Goal: Task Accomplishment & Management: Use online tool/utility

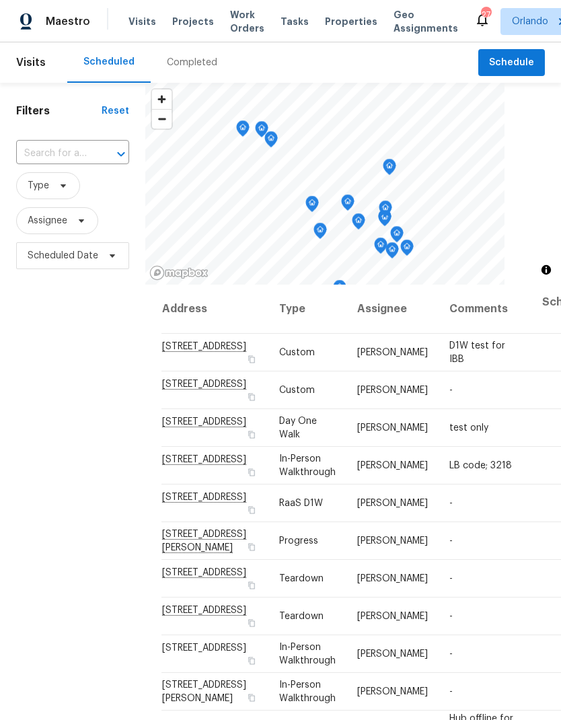
click at [198, 20] on span "Projects" at bounding box center [193, 21] width 42 height 13
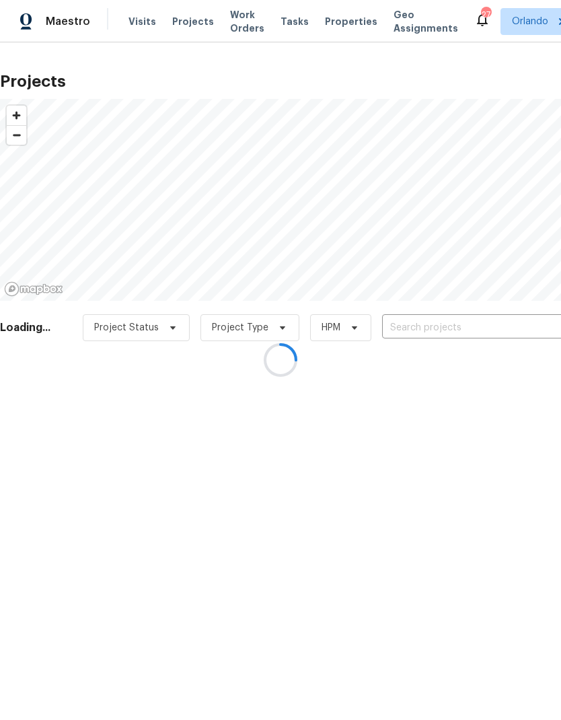
click at [445, 308] on div at bounding box center [280, 360] width 561 height 720
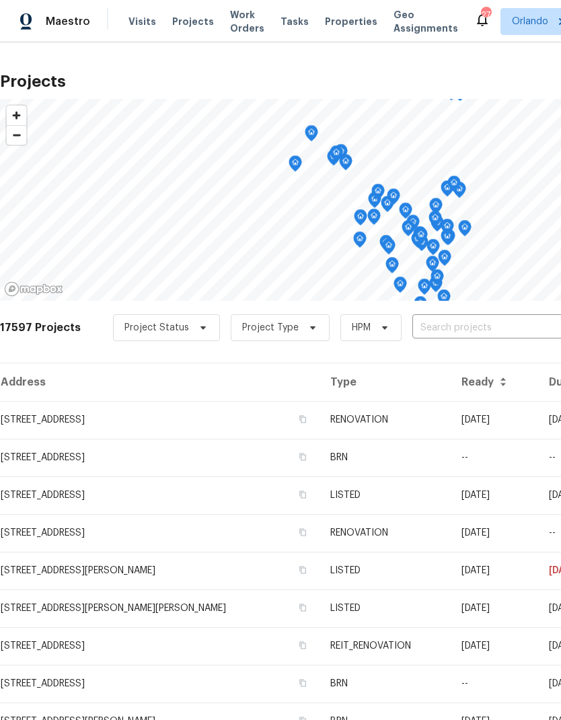
click at [455, 322] on input "text" at bounding box center [489, 328] width 154 height 21
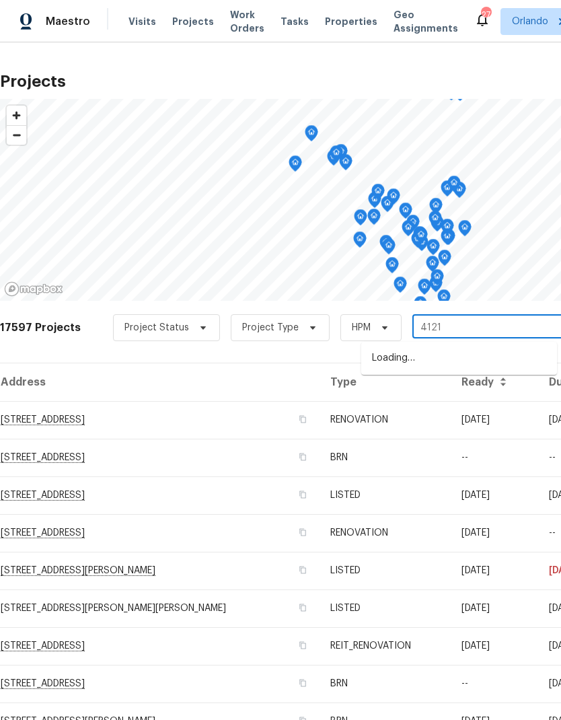
type input "4121"
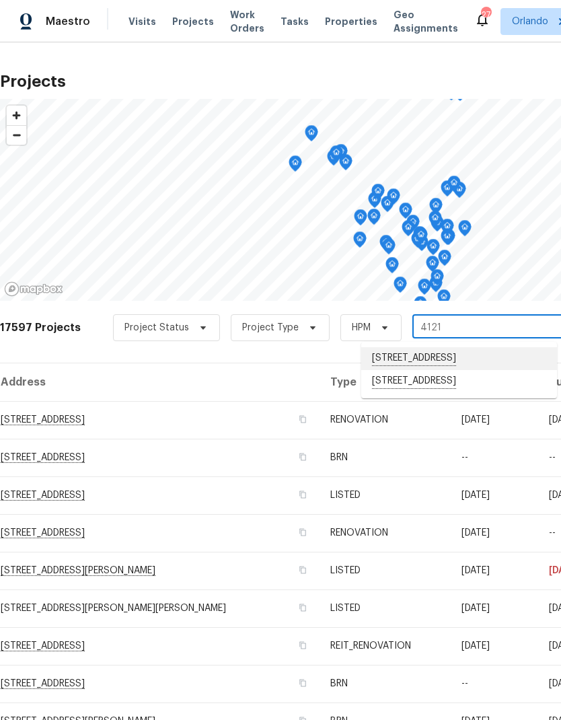
click at [459, 359] on li "[STREET_ADDRESS]" at bounding box center [459, 358] width 196 height 23
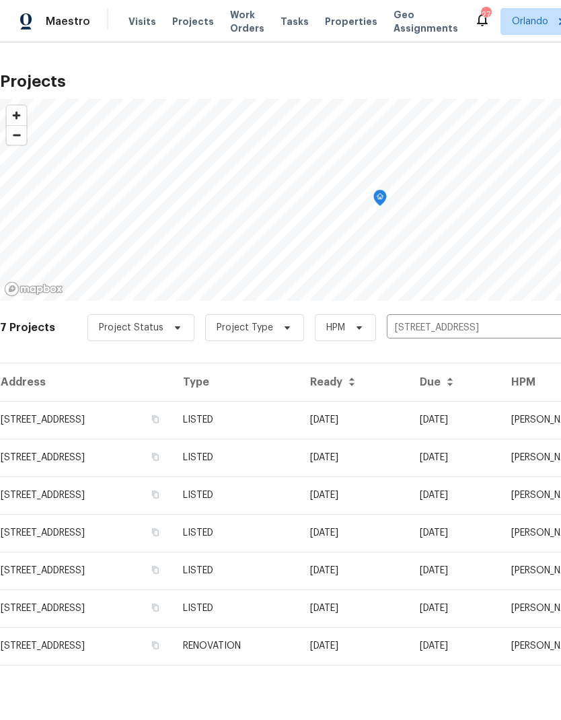
click at [299, 422] on td "LISTED" at bounding box center [235, 420] width 127 height 38
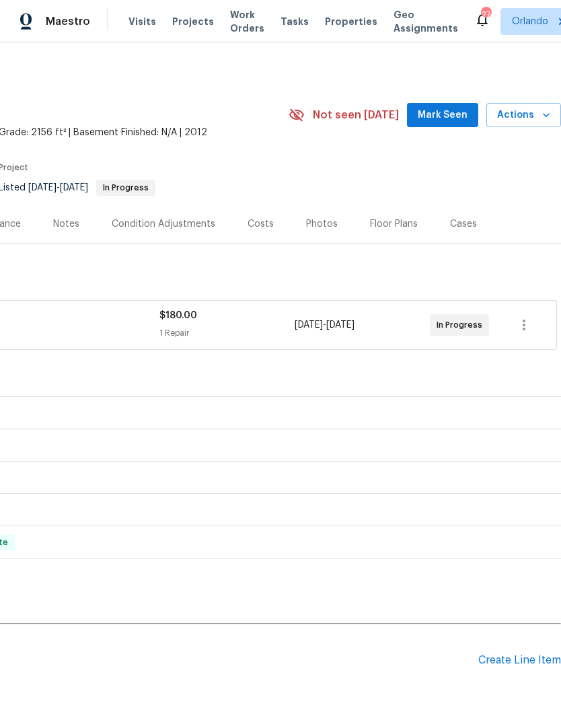
scroll to position [0, 199]
click at [446, 114] on span "Mark Seen" at bounding box center [443, 115] width 50 height 17
click at [532, 655] on div "Create Line Item" at bounding box center [519, 660] width 83 height 13
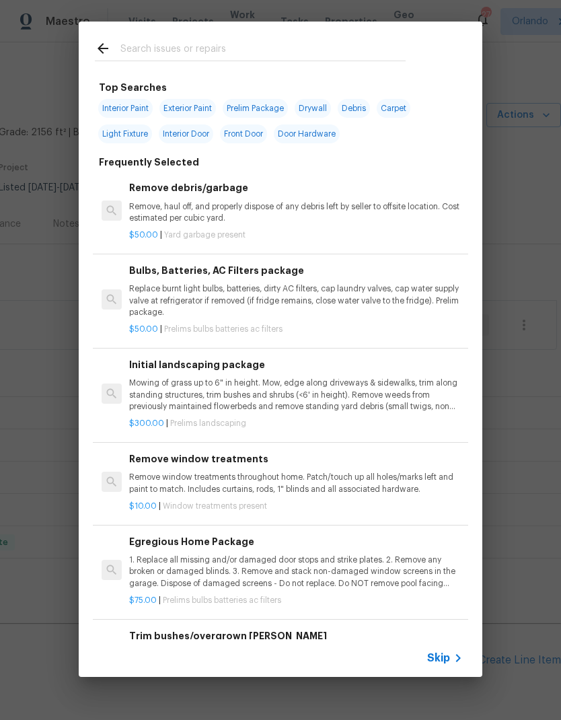
click at [324, 46] on input "text" at bounding box center [262, 50] width 285 height 20
type input "Pest"
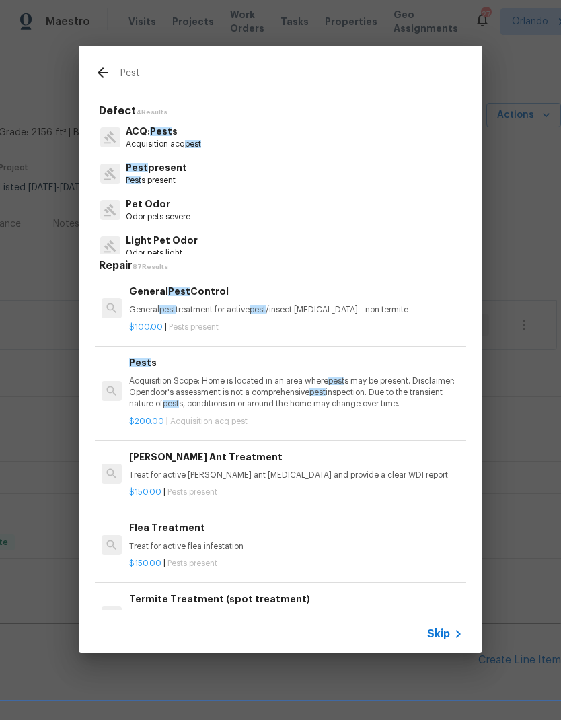
click at [316, 386] on p "Acquisition Scope: Home is located in an area where pest s may be present. Disc…" at bounding box center [296, 392] width 334 height 34
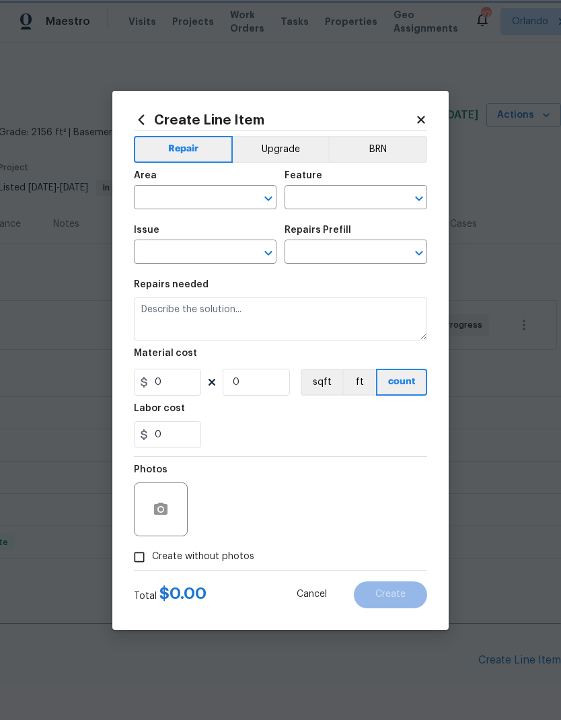
type input "Acquisition"
type input "ACQ: Pests"
type textarea "Acquisition Scope: Home is located in an area where pests may be present. Discl…"
type input "1"
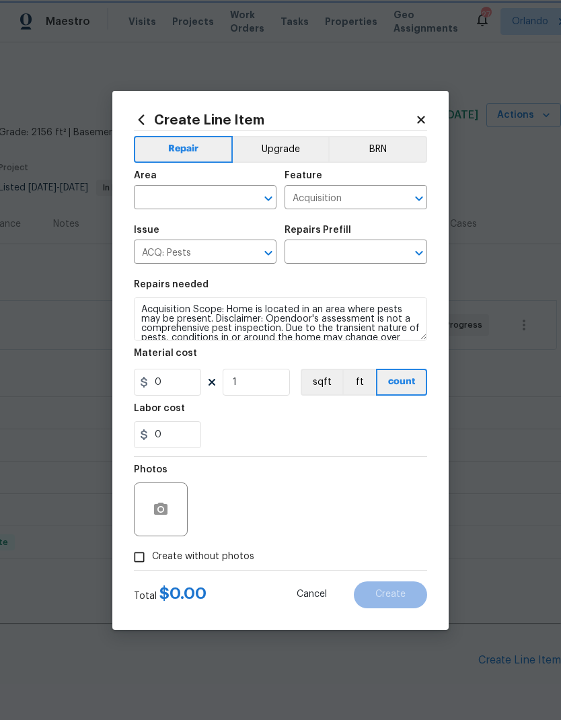
type input "Pests $200.00"
type input "200"
click at [260, 190] on icon "Open" at bounding box center [268, 198] width 16 height 16
type input "p"
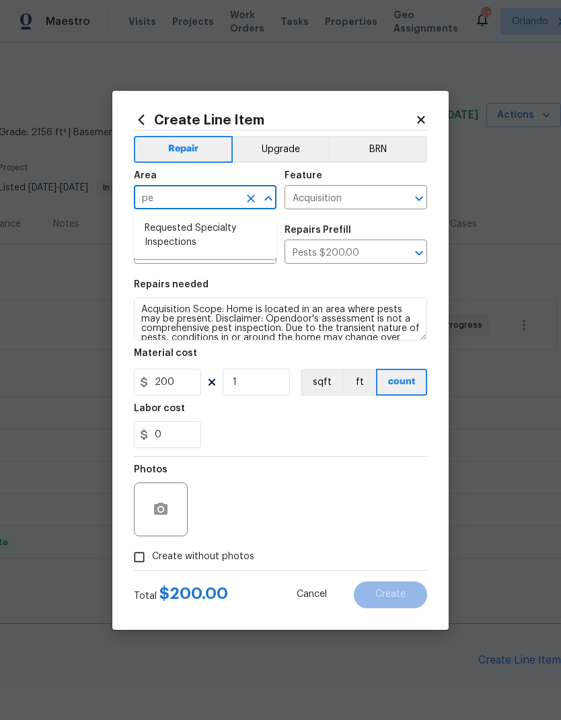
type input "p"
click at [242, 254] on li "Interior Overall" at bounding box center [205, 250] width 143 height 22
type input "Interior Overall"
click at [191, 373] on input "200" at bounding box center [167, 382] width 67 height 27
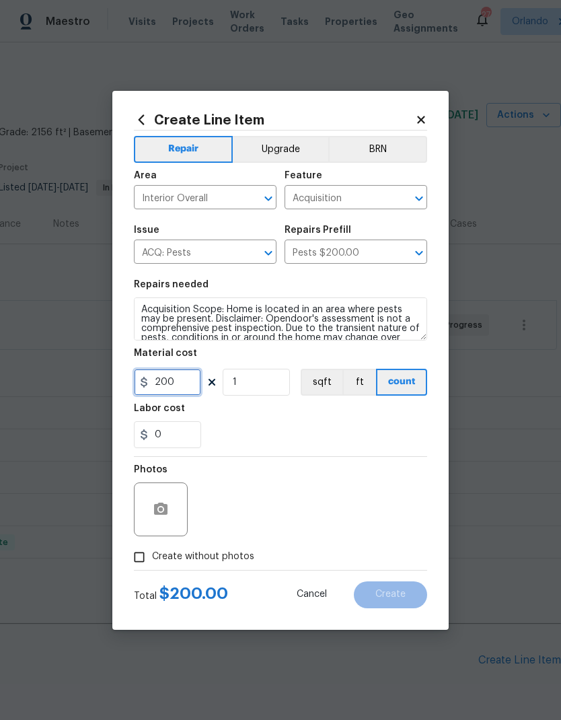
click at [185, 390] on input "200" at bounding box center [167, 382] width 67 height 27
type input "150"
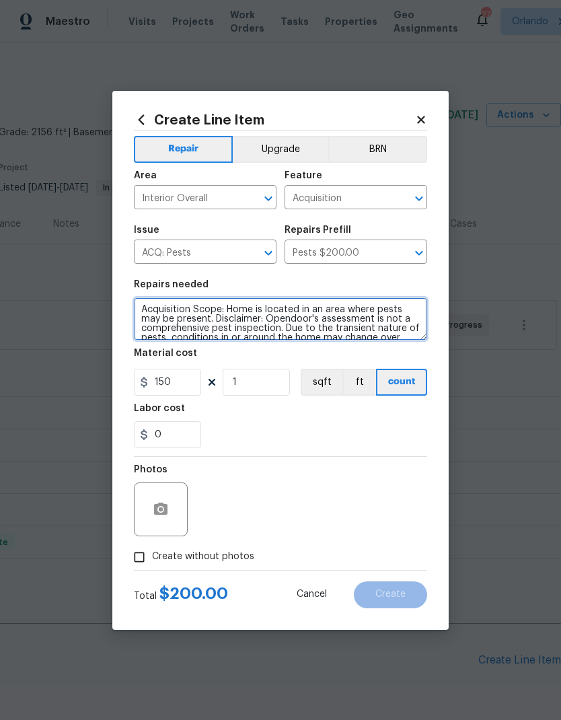
click at [154, 314] on textarea "Acquisition Scope: Home is located in an area where pests may be present. Discl…" at bounding box center [280, 318] width 293 height 43
click at [147, 307] on textarea "Acquisition Scope: Home is located in an area where pests may be present. Discl…" at bounding box center [280, 318] width 293 height 43
click at [146, 306] on textarea "Acquisition Scope: Home is located in an area where pests may be present. Discl…" at bounding box center [280, 318] width 293 height 43
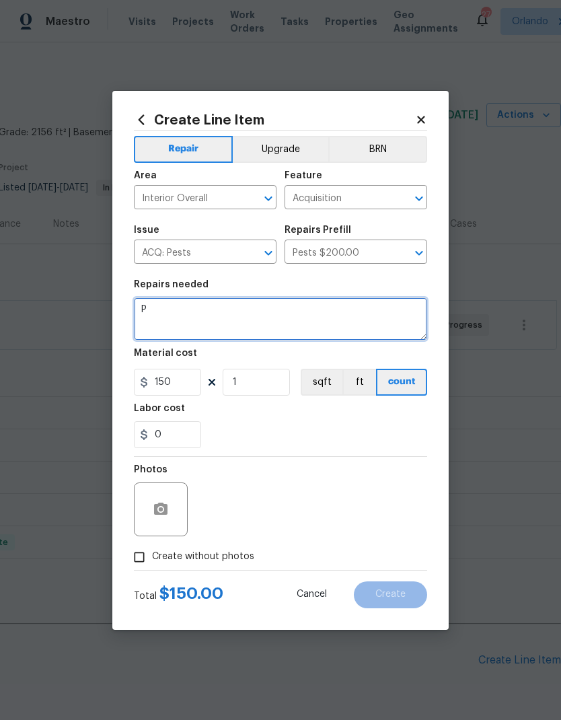
scroll to position [0, 0]
click at [374, 330] on textarea "Previous completed pest control" at bounding box center [280, 318] width 293 height 43
type textarea "Previous completed pest control"
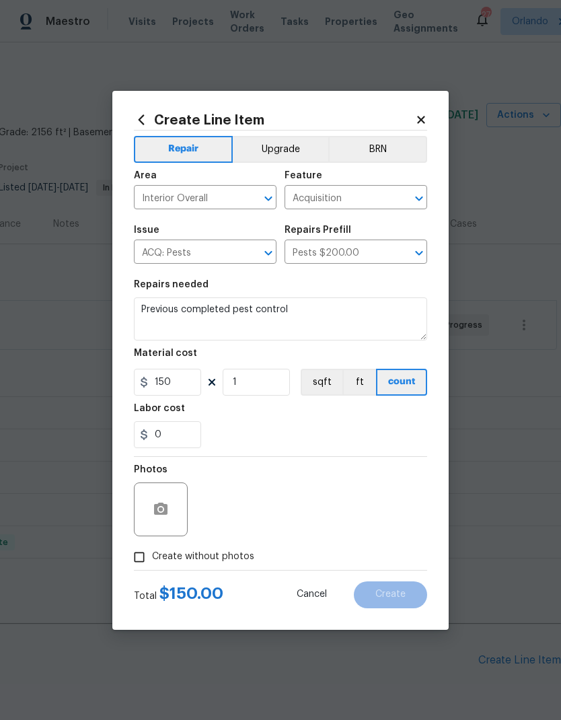
click at [394, 429] on div "0" at bounding box center [280, 434] width 293 height 27
click at [138, 552] on input "Create without photos" at bounding box center [139, 557] width 26 height 26
checkbox input "true"
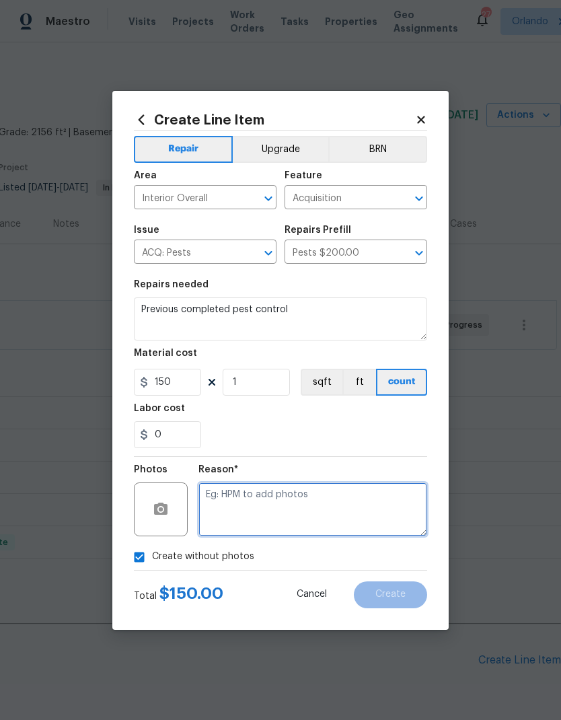
click at [324, 505] on textarea at bounding box center [312, 509] width 229 height 54
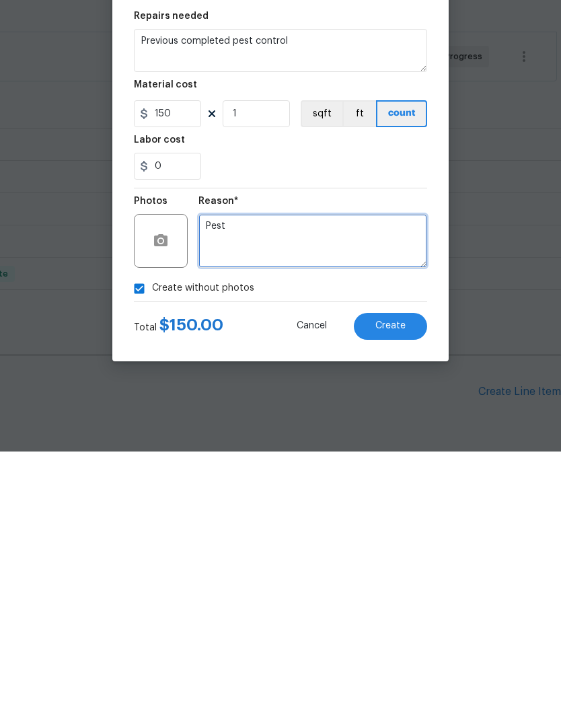
type textarea "Pest"
click at [383, 581] on button "Create" at bounding box center [390, 594] width 73 height 27
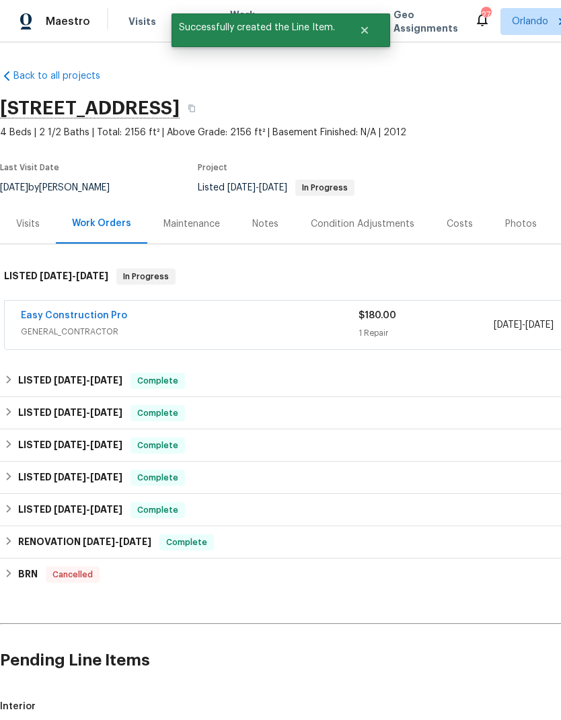
scroll to position [0, 0]
checkbox input "true"
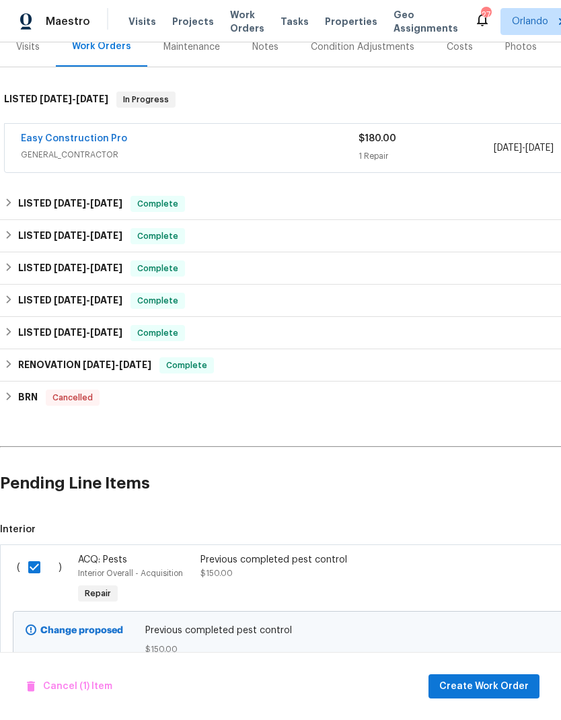
scroll to position [176, 0]
click at [509, 682] on span "Create Work Order" at bounding box center [483, 686] width 89 height 17
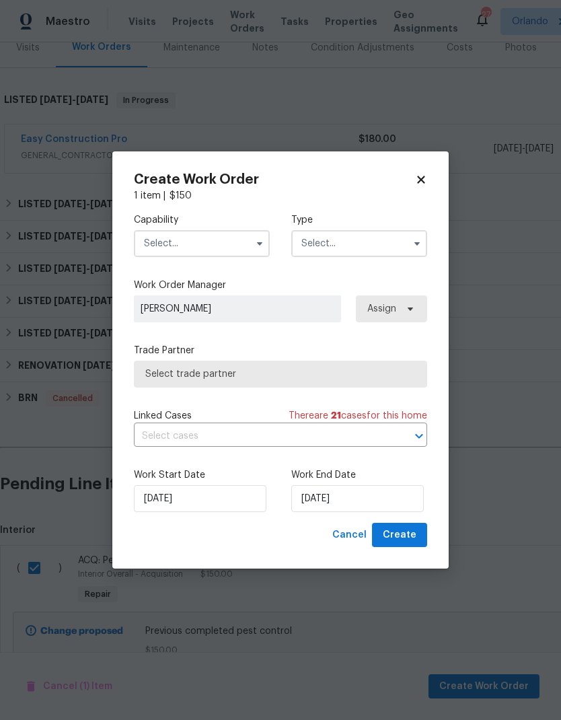
click at [250, 253] on input "text" at bounding box center [202, 243] width 136 height 27
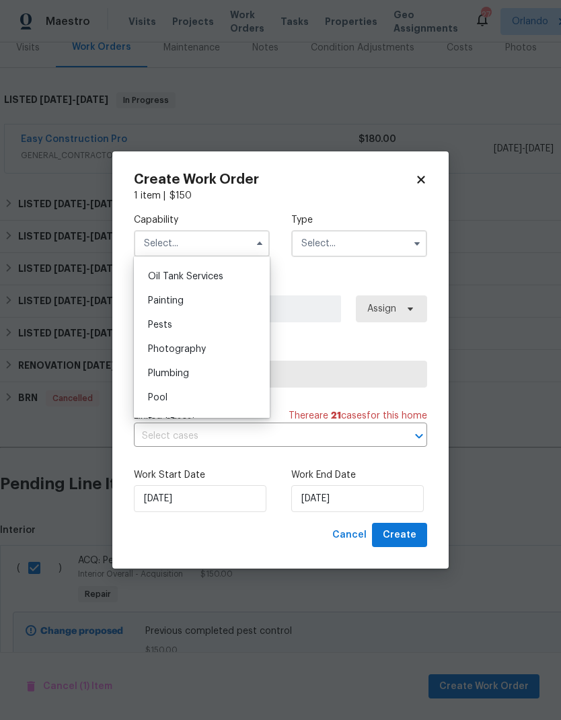
scroll to position [1101, 0]
click at [220, 321] on div "Pests" at bounding box center [201, 325] width 129 height 24
type input "Pests"
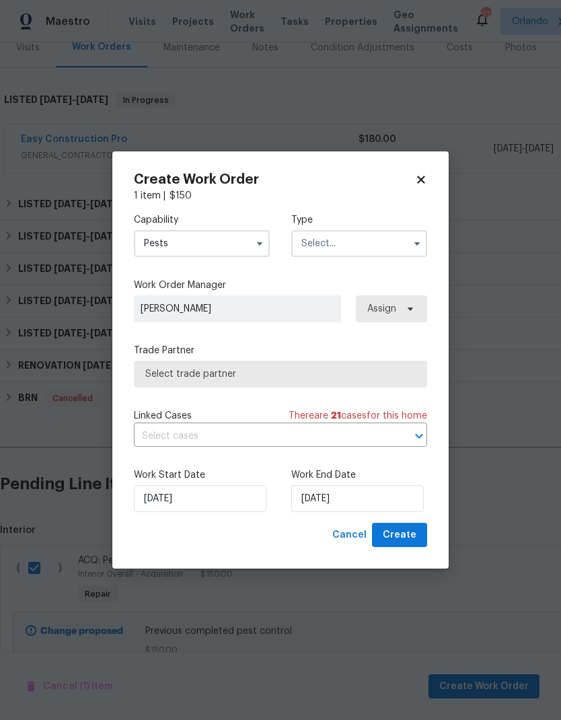
click at [403, 253] on input "text" at bounding box center [359, 243] width 136 height 27
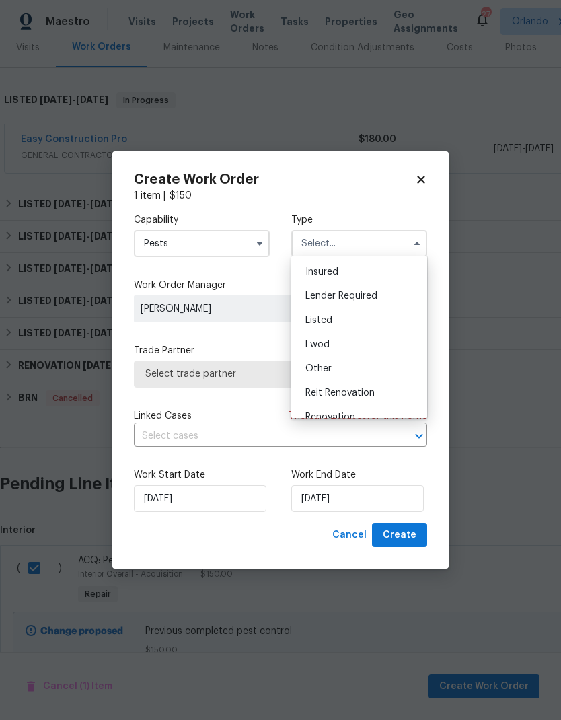
scroll to position [67, 0]
click at [365, 328] on div "Listed" at bounding box center [359, 326] width 129 height 24
type input "Listed"
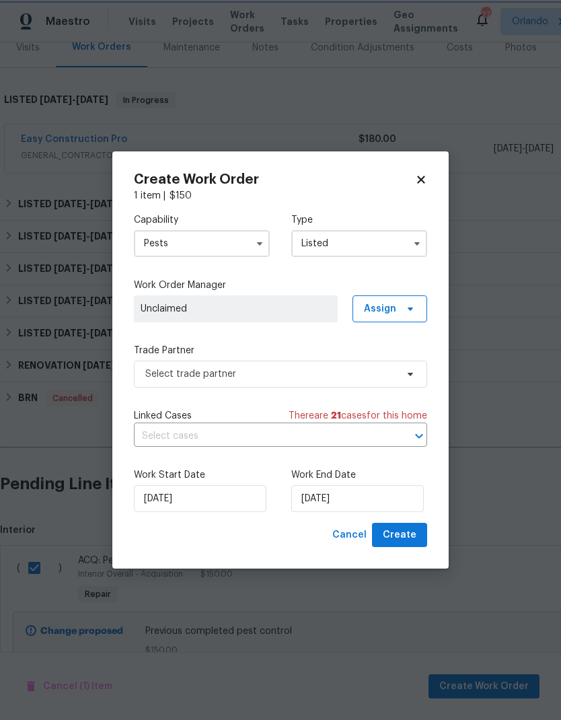
scroll to position [0, 0]
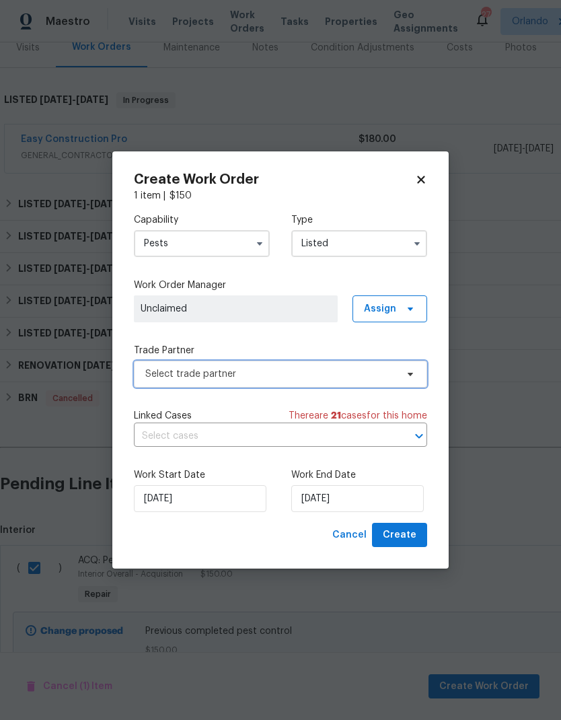
click at [400, 378] on span "Select trade partner" at bounding box center [280, 374] width 293 height 27
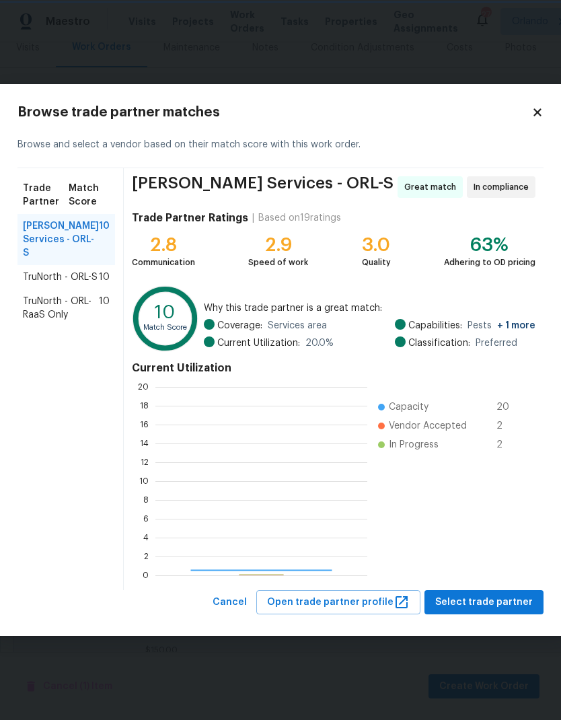
scroll to position [188, 212]
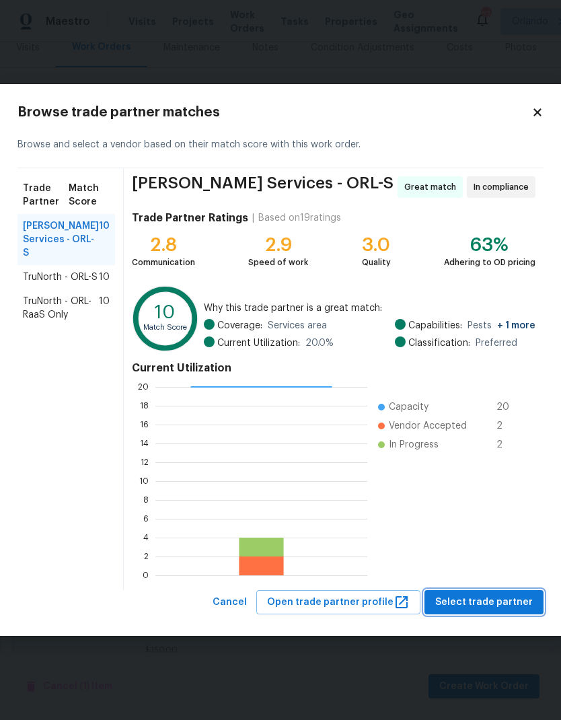
click at [504, 594] on span "Select trade partner" at bounding box center [484, 602] width 98 height 17
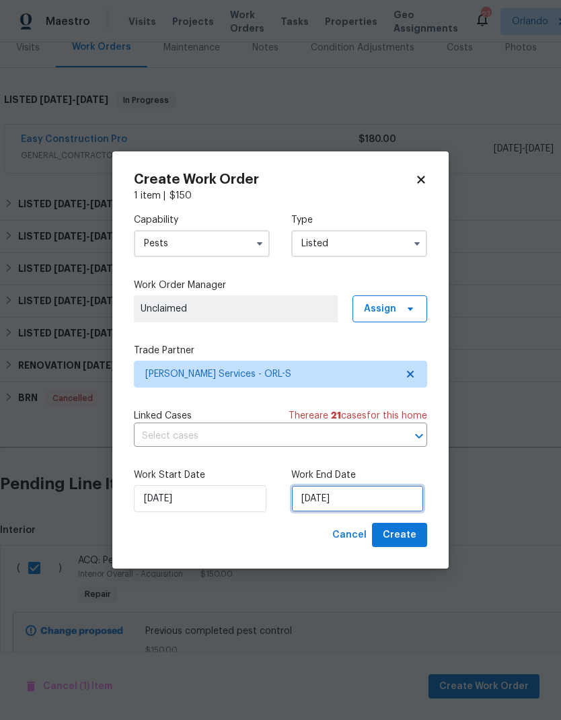
click at [379, 493] on input "[DATE]" at bounding box center [357, 498] width 133 height 27
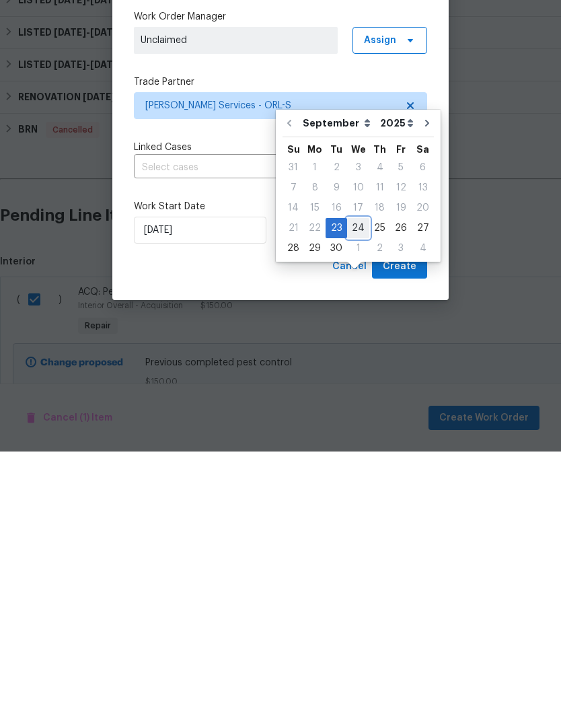
click at [348, 487] on div "24" at bounding box center [358, 496] width 22 height 19
type input "[DATE]"
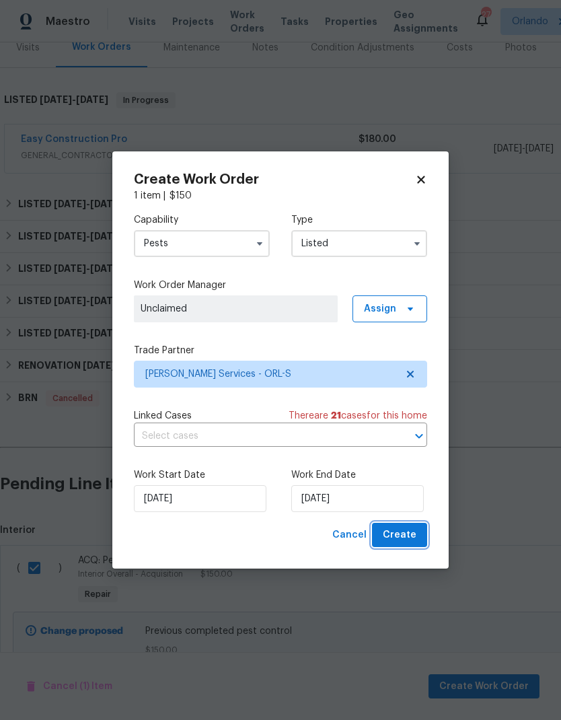
click at [407, 526] on button "Create" at bounding box center [399, 535] width 55 height 25
checkbox input "false"
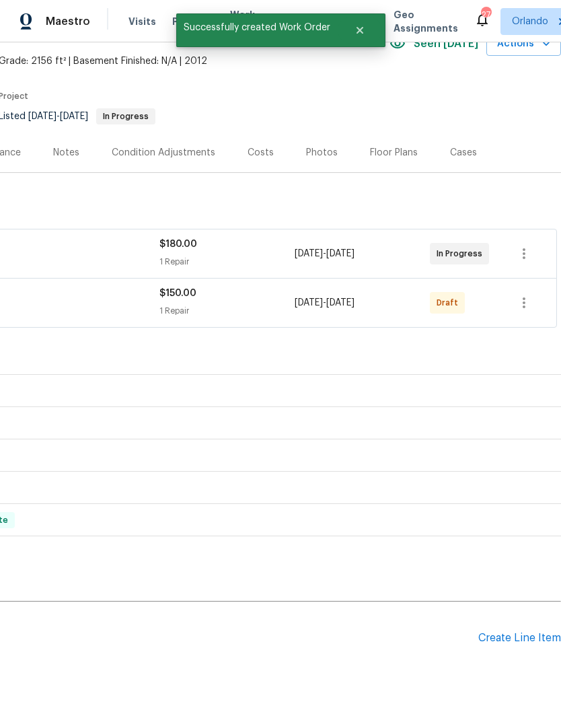
scroll to position [71, 199]
click at [529, 295] on icon "button" at bounding box center [524, 303] width 16 height 16
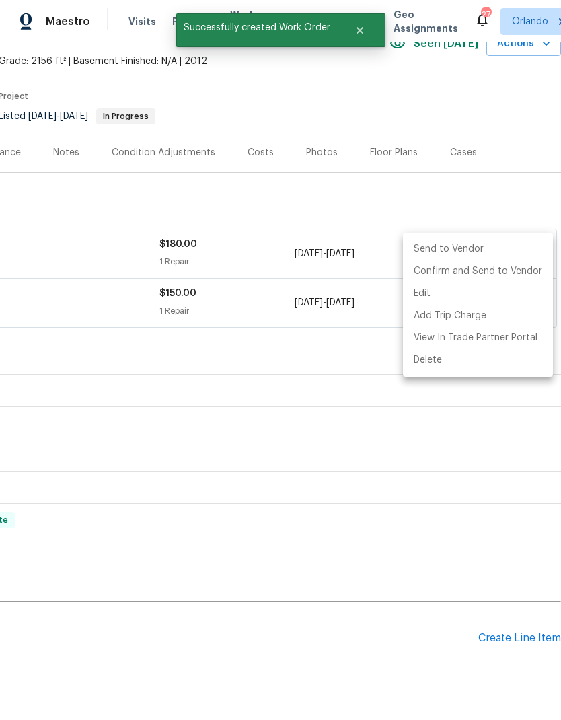
click at [503, 250] on li "Send to Vendor" at bounding box center [478, 249] width 150 height 22
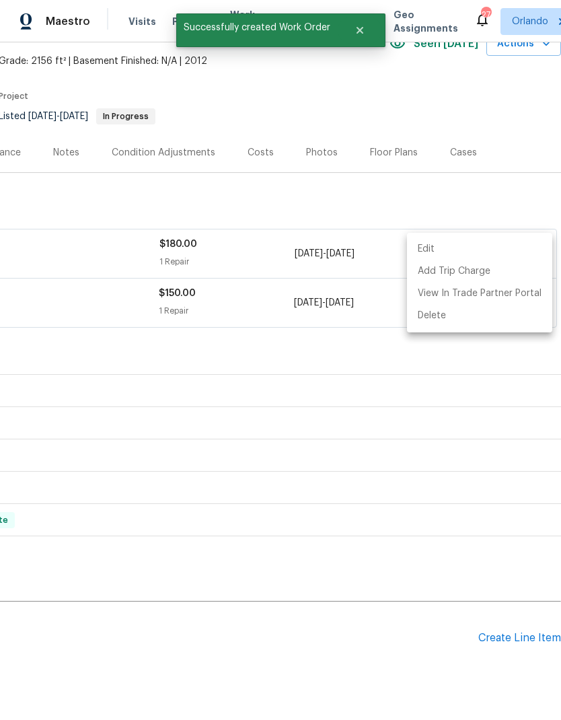
click at [380, 442] on div at bounding box center [280, 360] width 561 height 720
